Goal: Use online tool/utility: Utilize a website feature to perform a specific function

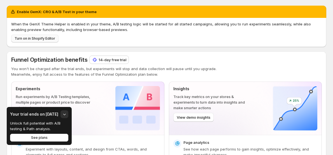
click at [38, 39] on span "Turn on in Shopify Editor" at bounding box center [35, 38] width 41 height 4
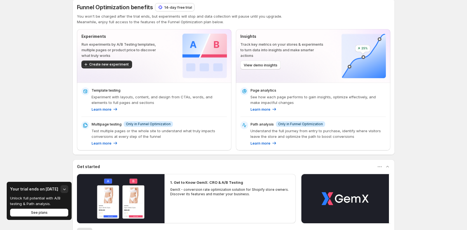
scroll to position [70, 0]
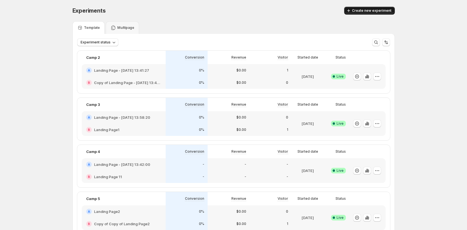
click at [362, 14] on button "Create new experiment" at bounding box center [369, 11] width 51 height 8
